Goal: Task Accomplishment & Management: Manage account settings

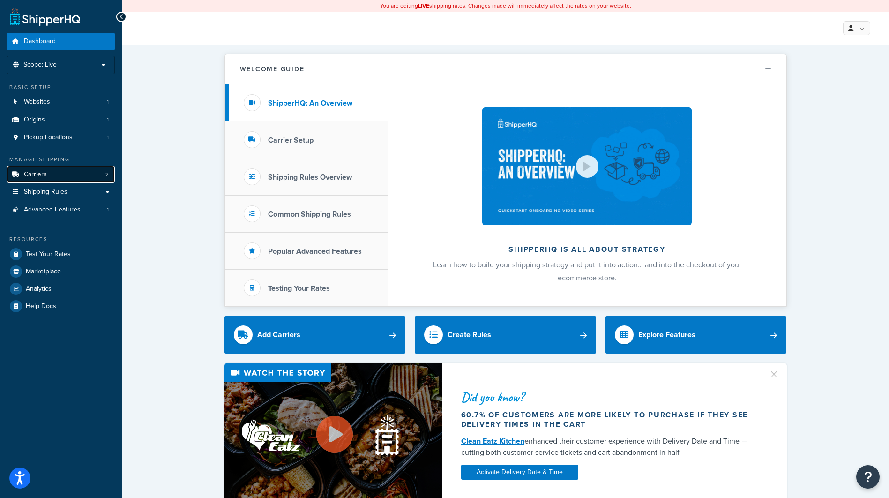
click at [58, 172] on link "Carriers 2" at bounding box center [61, 174] width 108 height 17
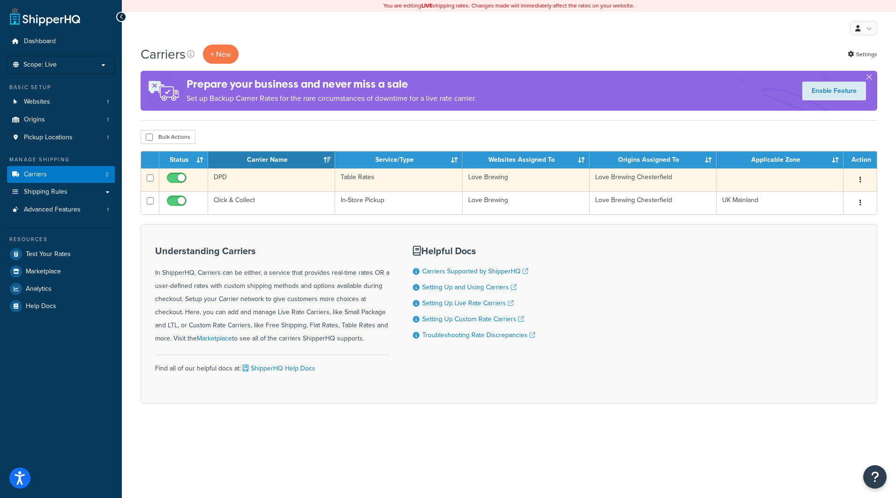
click at [860, 181] on icon "button" at bounding box center [861, 179] width 2 height 7
click at [825, 199] on link "Edit" at bounding box center [822, 198] width 74 height 19
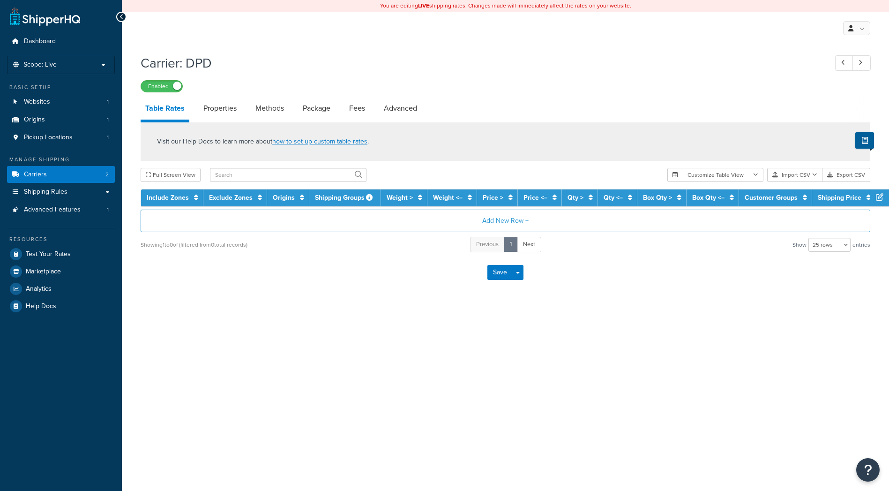
select select "25"
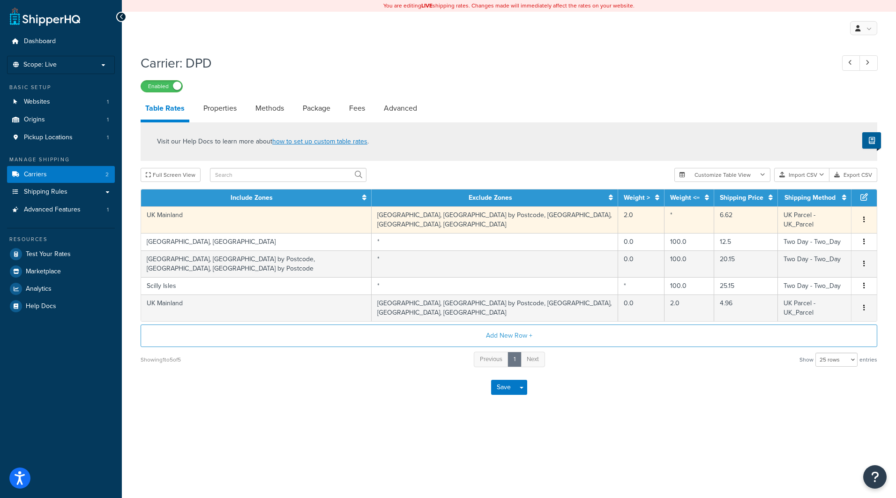
click at [867, 218] on button "button" at bounding box center [864, 220] width 7 height 10
click at [797, 208] on div "Edit" at bounding box center [816, 202] width 67 height 19
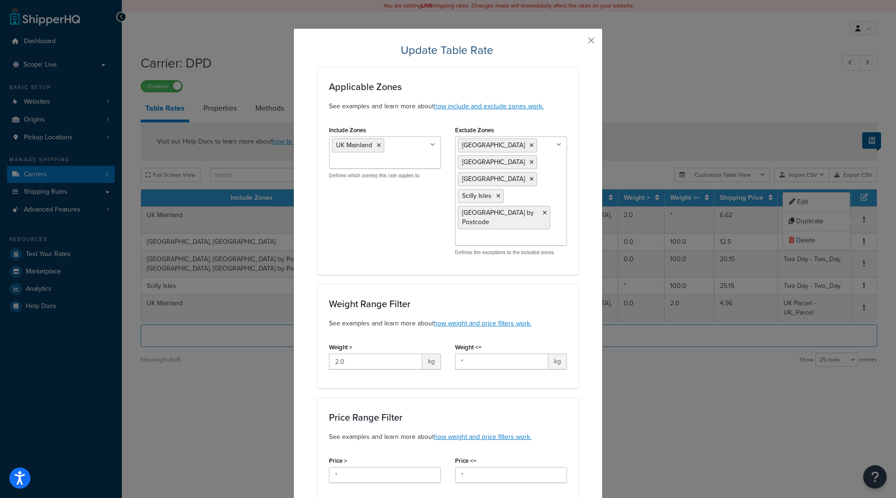
click at [590, 34] on div "Update Table Rate Applicable Zones See examples and learn more about how includ…" at bounding box center [447, 502] width 309 height 949
click at [579, 43] on button "button" at bounding box center [578, 44] width 2 height 2
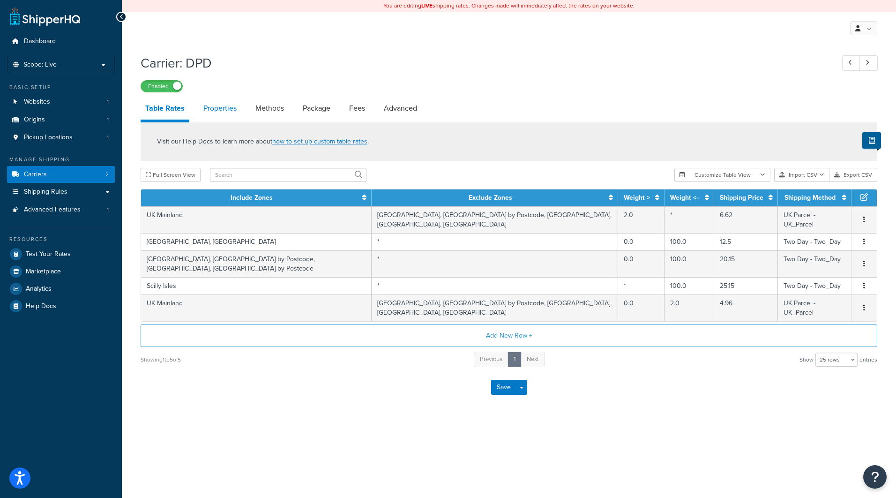
click at [213, 109] on link "Properties" at bounding box center [220, 108] width 43 height 22
select select "HIGHEST"
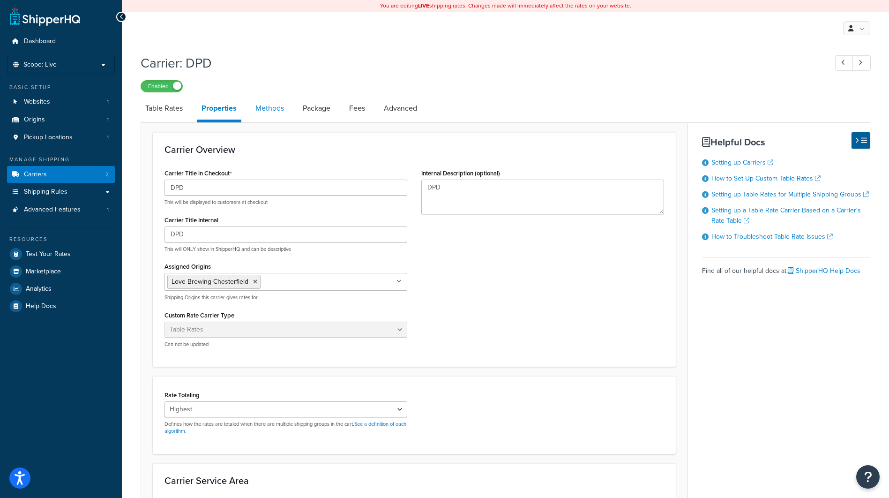
click at [271, 117] on link "Methods" at bounding box center [270, 108] width 38 height 22
select select "25"
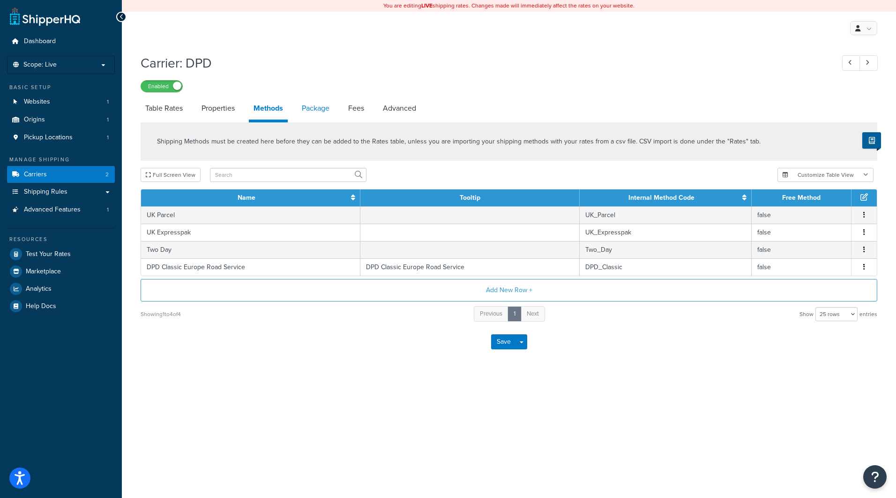
click at [331, 109] on link "Package" at bounding box center [315, 108] width 37 height 22
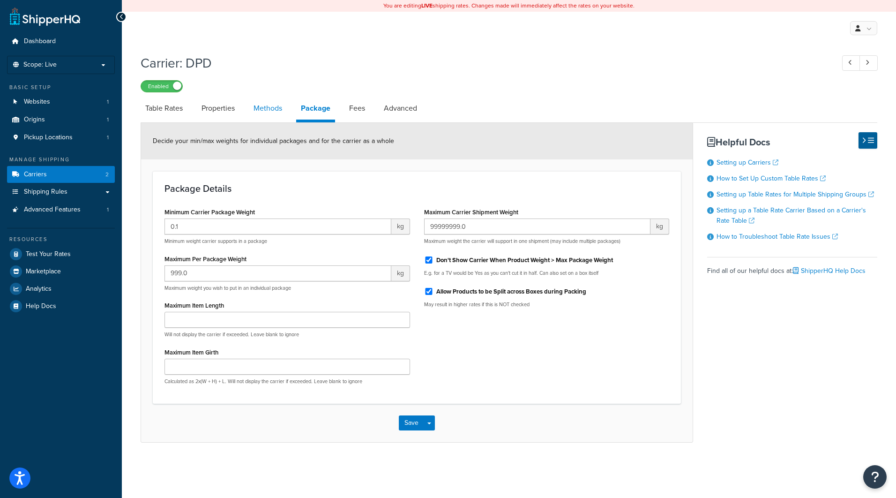
click at [260, 108] on link "Methods" at bounding box center [268, 108] width 38 height 22
select select "25"
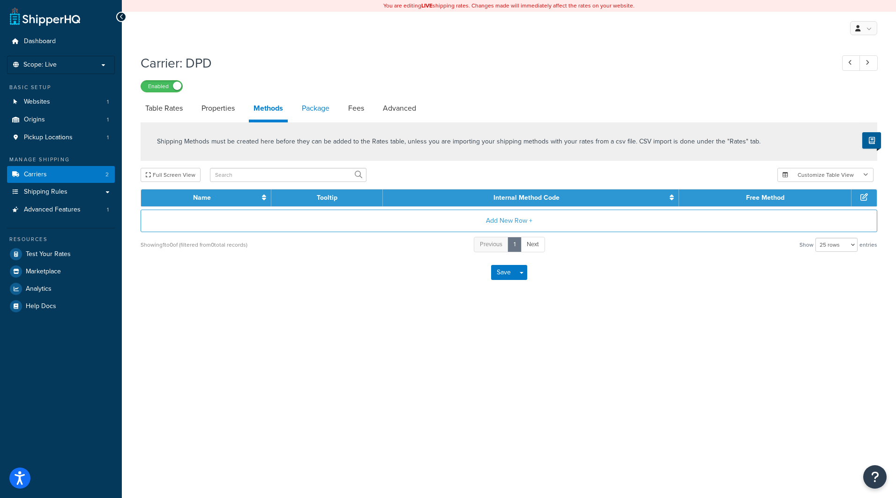
click at [312, 106] on link "Package" at bounding box center [315, 108] width 37 height 22
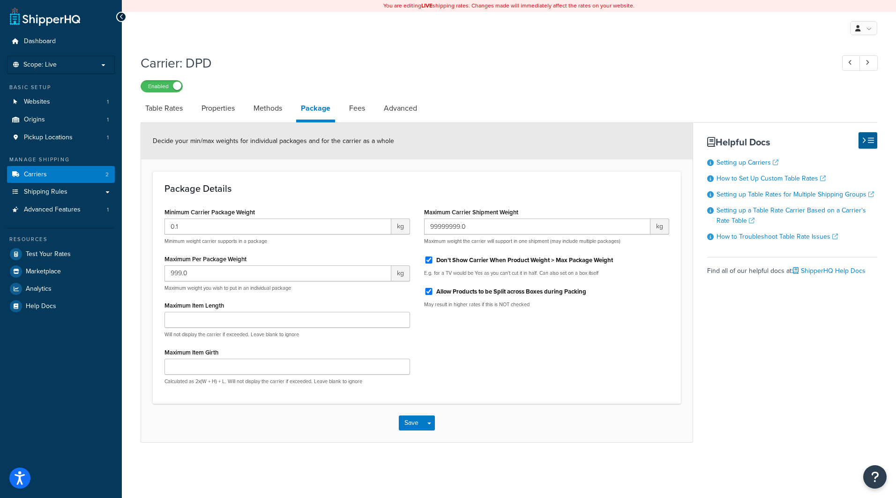
click at [375, 107] on li "Fees" at bounding box center [362, 108] width 35 height 22
click at [368, 106] on link "Fees" at bounding box center [357, 108] width 25 height 22
select select "AFTER"
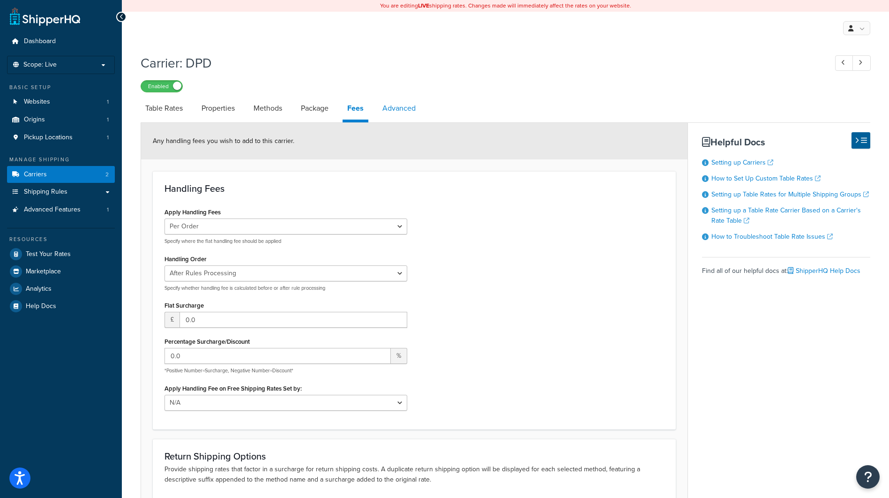
click at [413, 106] on link "Advanced" at bounding box center [399, 108] width 43 height 22
select select "false"
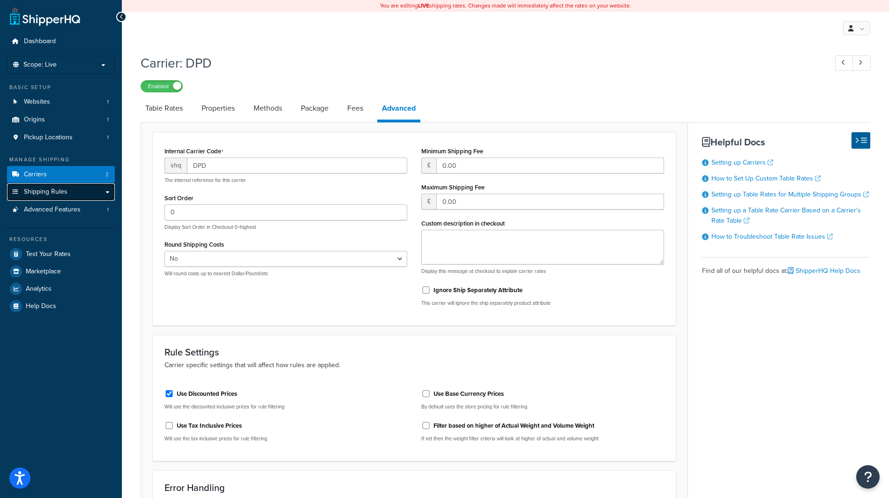
click at [49, 195] on span "Shipping Rules" at bounding box center [46, 192] width 44 height 8
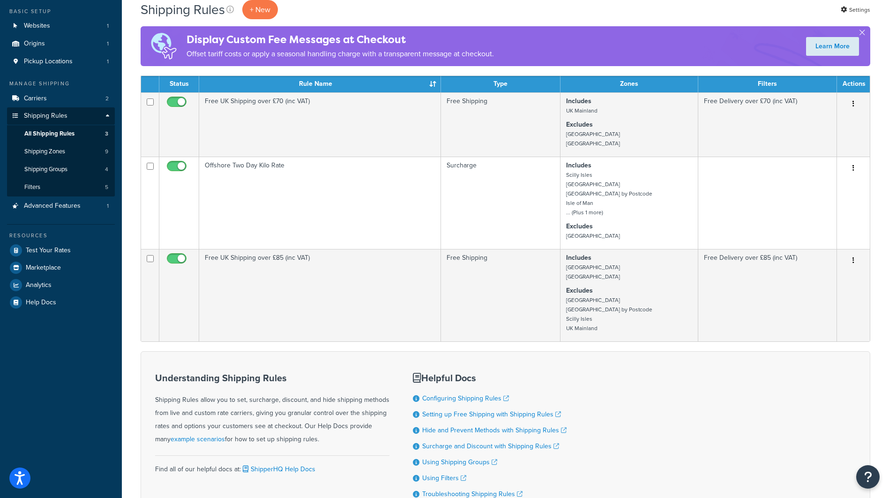
scroll to position [77, 0]
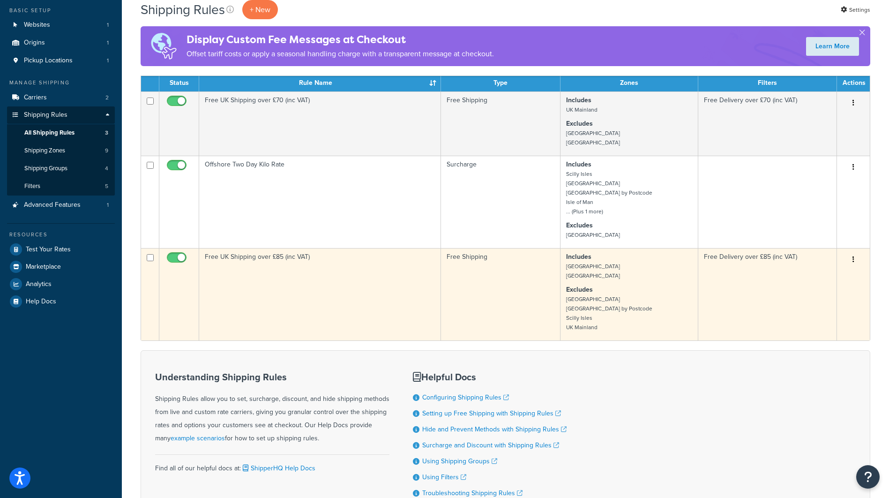
click at [852, 258] on button "button" at bounding box center [853, 259] width 13 height 15
click at [825, 273] on link "Edit" at bounding box center [823, 277] width 74 height 19
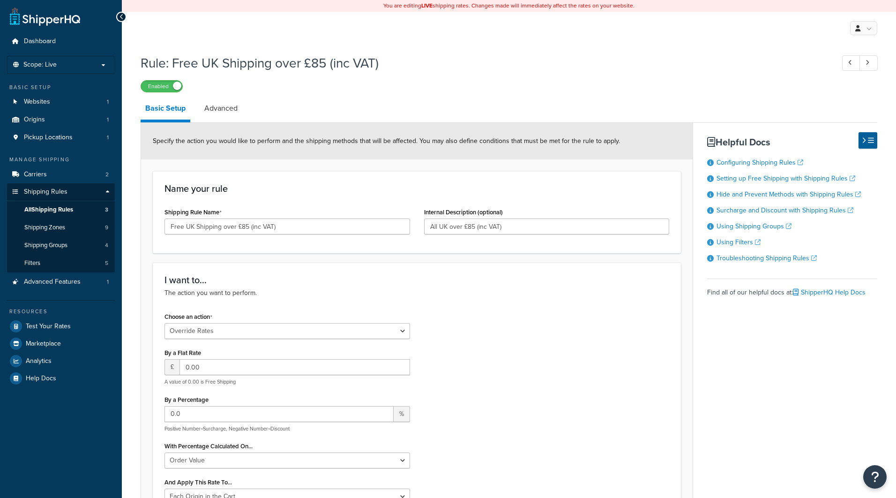
select select "OVERRIDE"
select select "LOCATION"
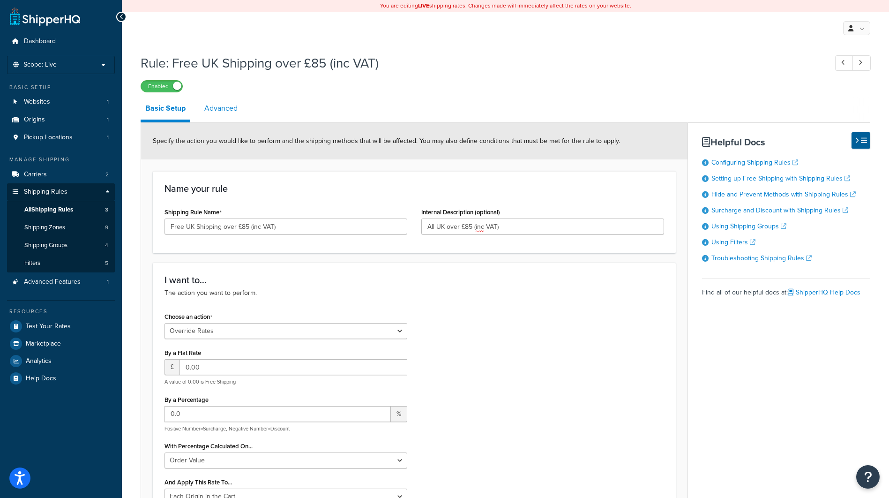
click at [219, 107] on link "Advanced" at bounding box center [221, 108] width 43 height 22
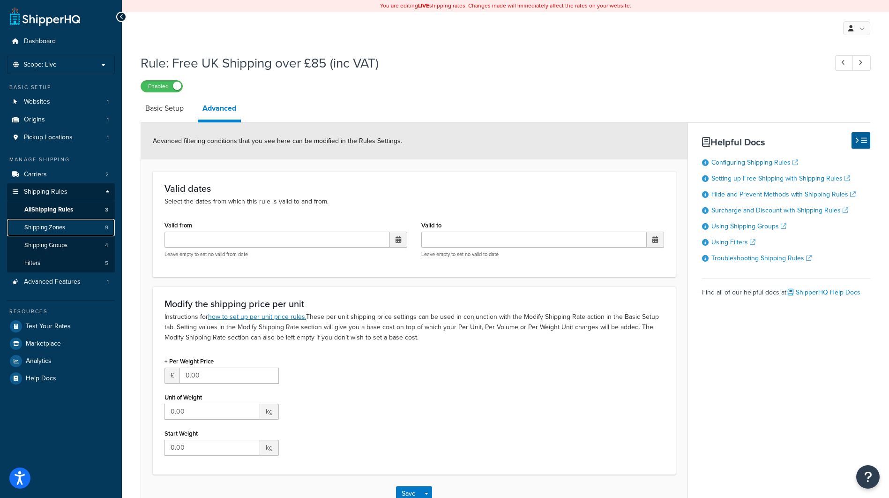
click at [62, 231] on span "Shipping Zones" at bounding box center [44, 228] width 41 height 8
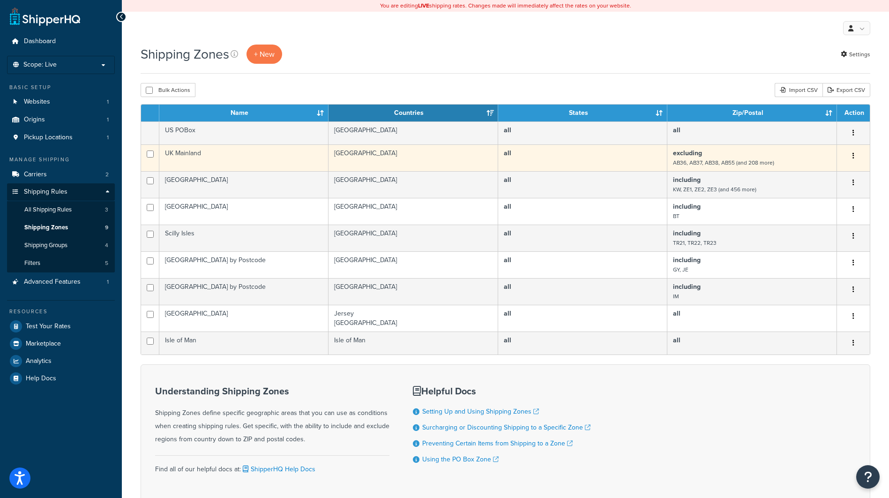
click at [852, 156] on button "button" at bounding box center [853, 156] width 13 height 15
click at [823, 173] on link "Edit" at bounding box center [816, 174] width 74 height 19
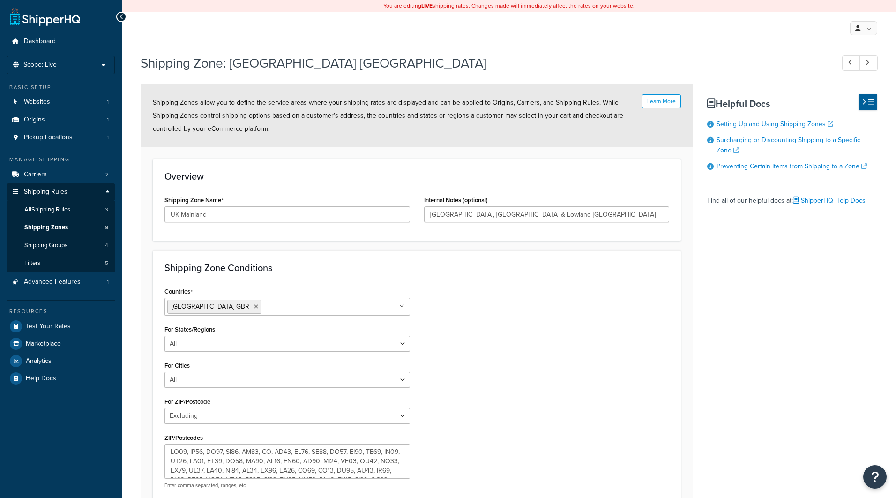
select select "excluding"
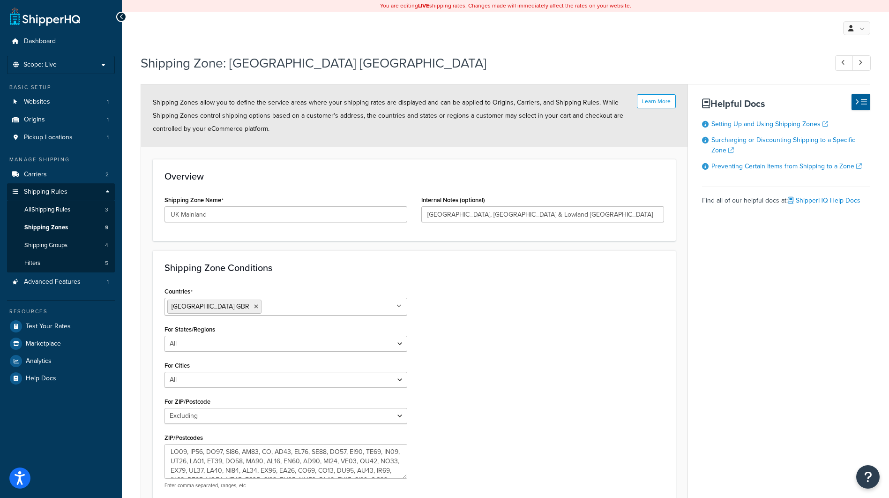
click at [551, 335] on div "Countries United Kingdom GBR All Countries ALL United States USA Afghanistan AF…" at bounding box center [414, 390] width 514 height 211
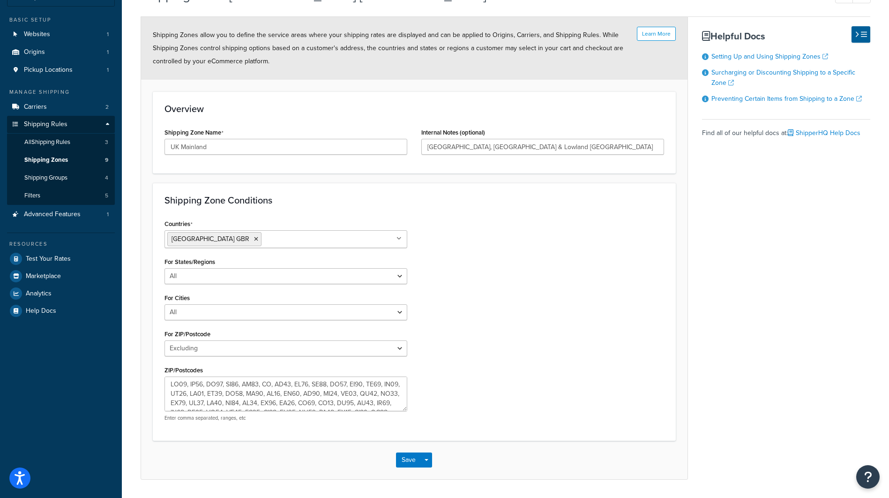
scroll to position [96, 0]
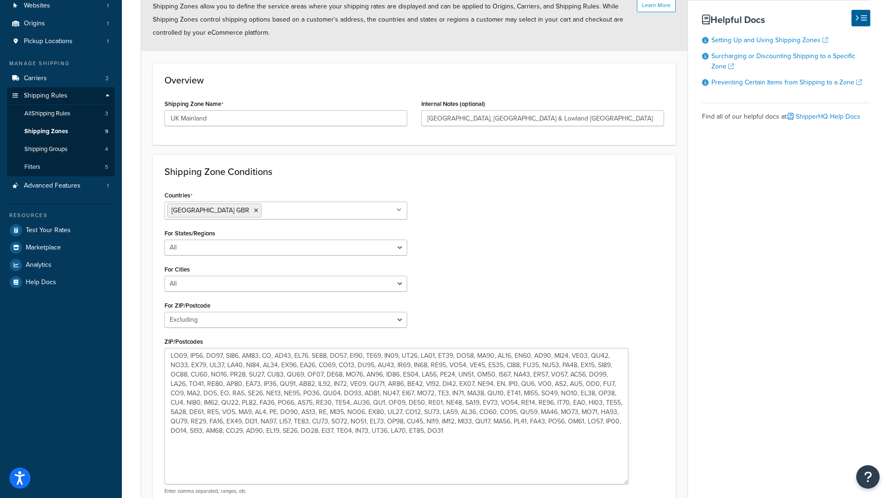
drag, startPoint x: 403, startPoint y: 381, endPoint x: 624, endPoint y: 483, distance: 243.5
click at [624, 483] on textarea "ZIP/Postcodes" at bounding box center [397, 416] width 464 height 136
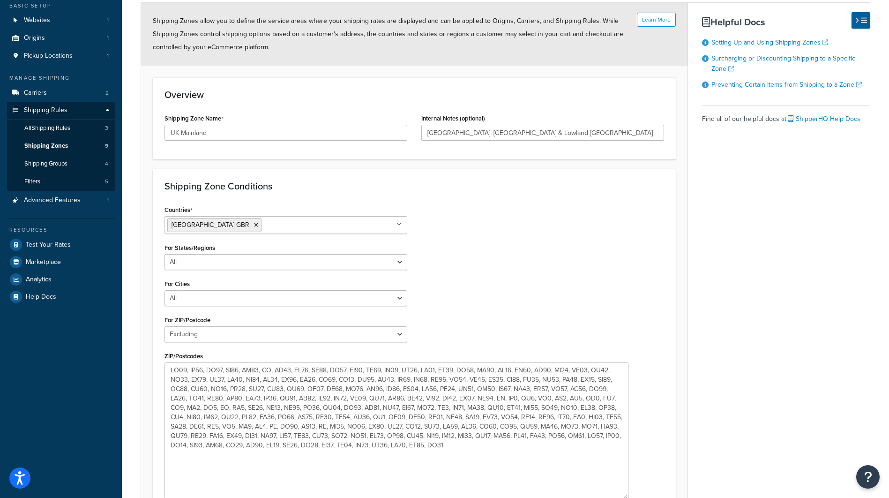
scroll to position [132, 0]
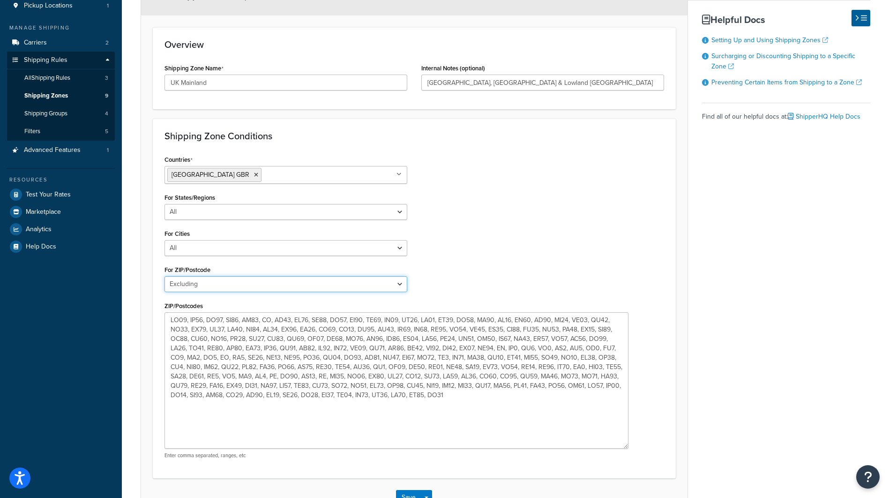
click at [405, 288] on select "All Including Excluding" at bounding box center [286, 284] width 243 height 16
click at [529, 262] on div "Countries United Kingdom GBR All Countries ALL United States USA Afghanistan AF…" at bounding box center [414, 309] width 514 height 313
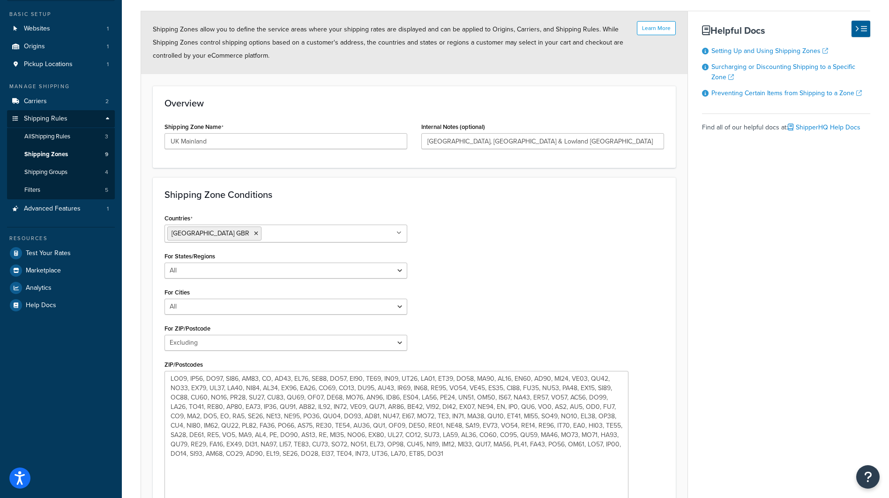
scroll to position [10, 0]
